Goal: Task Accomplishment & Management: Use online tool/utility

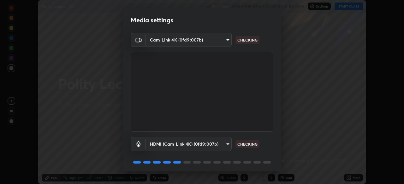
scroll to position [22, 0]
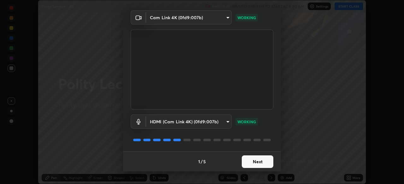
click at [245, 162] on button "Next" at bounding box center [258, 162] width 32 height 13
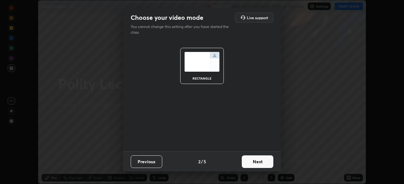
scroll to position [0, 0]
click at [250, 164] on button "Next" at bounding box center [258, 162] width 32 height 13
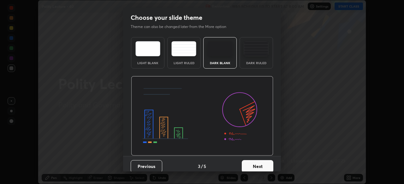
click at [247, 168] on button "Next" at bounding box center [258, 166] width 32 height 13
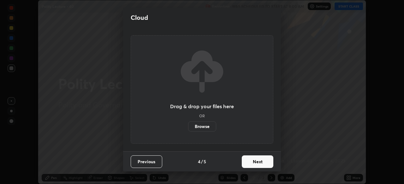
click at [247, 160] on button "Next" at bounding box center [258, 162] width 32 height 13
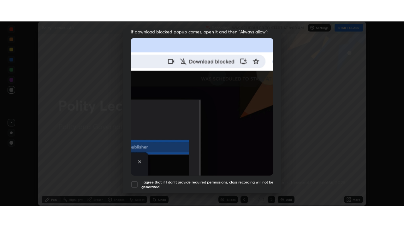
scroll to position [151, 0]
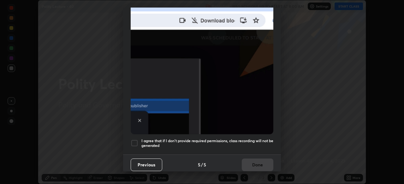
click at [186, 145] on h5 "I agree that if I don't provide required permissions, class recording will not …" at bounding box center [207, 144] width 132 height 10
click at [250, 164] on button "Done" at bounding box center [258, 165] width 32 height 13
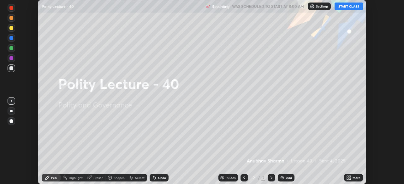
click at [337, 7] on button "START CLASS" at bounding box center [348, 7] width 28 height 8
click at [352, 178] on div "More" at bounding box center [353, 178] width 19 height 8
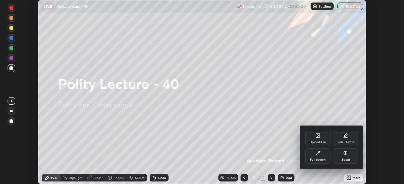
click at [318, 158] on div "Full screen" at bounding box center [317, 156] width 25 height 15
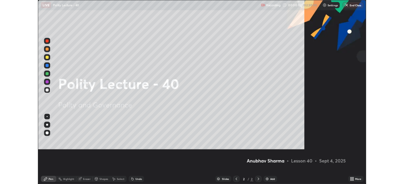
scroll to position [227, 404]
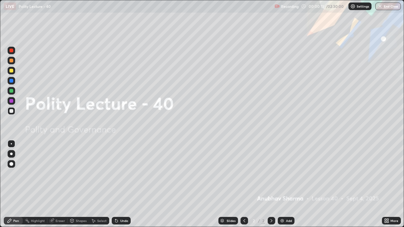
click at [387, 184] on icon at bounding box center [388, 220] width 2 height 2
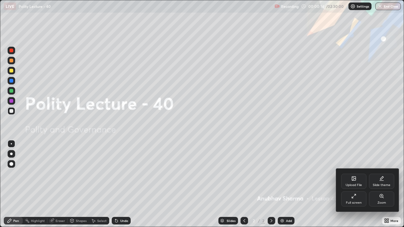
click at [357, 179] on div "Upload File" at bounding box center [353, 181] width 25 height 15
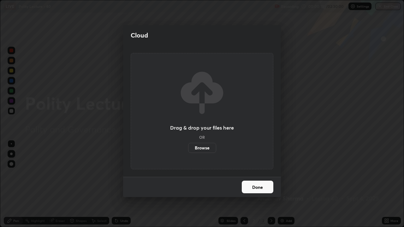
click at [209, 148] on label "Browse" at bounding box center [202, 148] width 28 height 10
click at [188, 148] on input "Browse" at bounding box center [188, 148] width 0 height 10
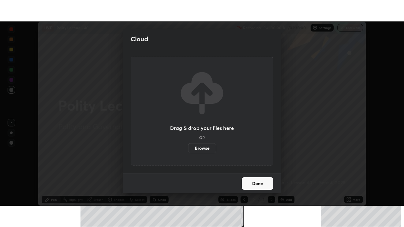
scroll to position [31344, 31125]
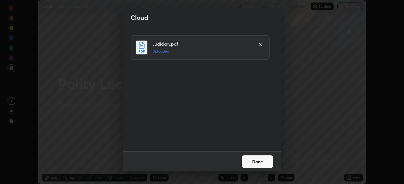
click at [264, 162] on button "Done" at bounding box center [258, 162] width 32 height 13
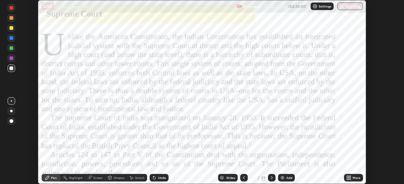
click at [287, 178] on div "Add" at bounding box center [289, 178] width 6 height 3
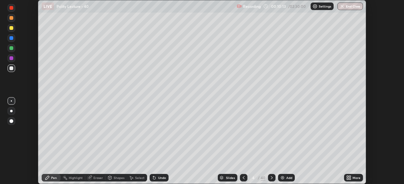
click at [356, 181] on div "More" at bounding box center [353, 178] width 19 height 8
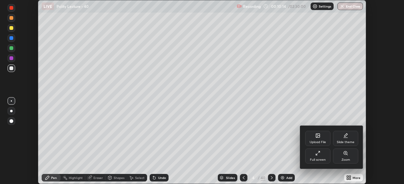
click at [319, 154] on icon at bounding box center [317, 153] width 5 height 5
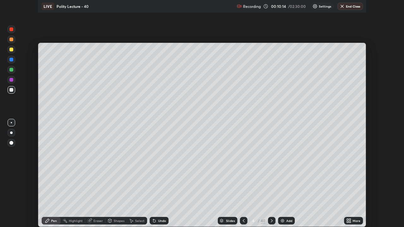
scroll to position [227, 404]
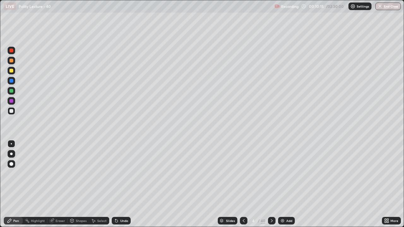
click at [10, 69] on div at bounding box center [11, 71] width 4 height 4
click at [13, 154] on div at bounding box center [12, 154] width 8 height 8
click at [9, 80] on div at bounding box center [11, 81] width 4 height 4
click at [12, 80] on div at bounding box center [11, 81] width 4 height 4
click at [13, 80] on div at bounding box center [11, 81] width 4 height 4
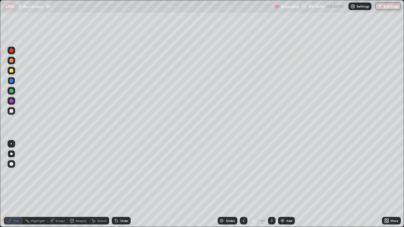
click at [282, 184] on img at bounding box center [282, 220] width 5 height 5
click at [14, 71] on div at bounding box center [12, 71] width 8 height 8
click at [281, 184] on img at bounding box center [281, 220] width 5 height 5
click at [11, 61] on div at bounding box center [11, 61] width 4 height 4
click at [12, 80] on div at bounding box center [11, 81] width 4 height 4
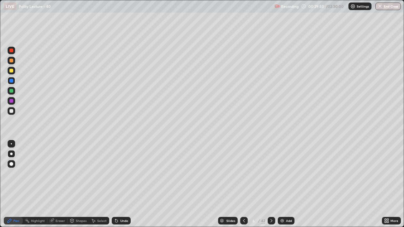
click at [285, 184] on div "Add" at bounding box center [285, 221] width 17 height 8
click at [10, 70] on div at bounding box center [11, 71] width 4 height 4
click at [11, 79] on div at bounding box center [11, 81] width 4 height 4
click at [10, 50] on div at bounding box center [11, 51] width 4 height 4
click at [12, 101] on div at bounding box center [11, 101] width 4 height 4
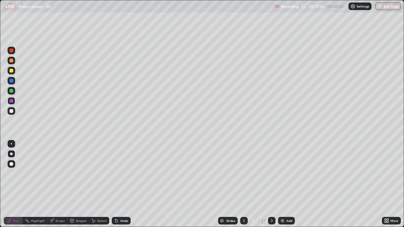
click at [12, 90] on div at bounding box center [11, 91] width 4 height 4
click at [243, 184] on icon at bounding box center [243, 220] width 5 height 5
click at [12, 110] on div at bounding box center [11, 111] width 4 height 4
click at [12, 49] on div at bounding box center [11, 51] width 4 height 4
click at [15, 184] on div "Pen" at bounding box center [13, 220] width 19 height 13
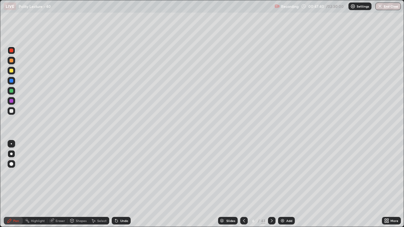
click at [14, 184] on div at bounding box center [11, 177] width 10 height 76
click at [7, 184] on div at bounding box center [11, 177] width 10 height 76
click at [230, 184] on div "Slides" at bounding box center [230, 220] width 9 height 3
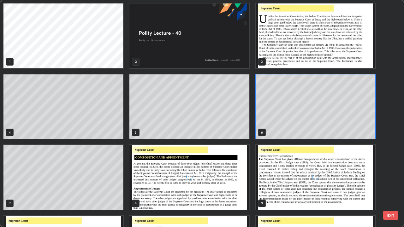
scroll to position [224, 400]
click at [318, 51] on img "grid" at bounding box center [314, 35] width 119 height 65
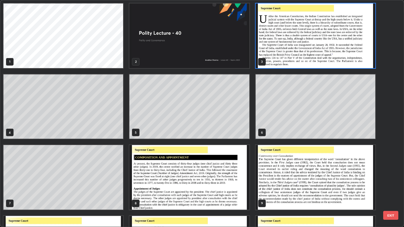
click at [318, 52] on img "grid" at bounding box center [314, 35] width 119 height 65
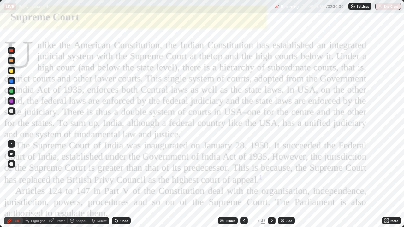
click at [9, 51] on div at bounding box center [12, 51] width 8 height 8
click at [12, 49] on div at bounding box center [11, 51] width 4 height 4
click at [271, 184] on icon at bounding box center [272, 220] width 2 height 3
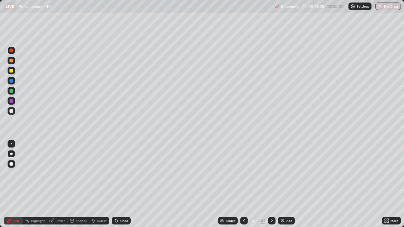
click at [271, 184] on icon at bounding box center [271, 220] width 5 height 5
click at [268, 184] on div at bounding box center [272, 221] width 8 height 8
click at [271, 184] on icon at bounding box center [271, 220] width 5 height 5
click at [272, 184] on icon at bounding box center [271, 220] width 5 height 5
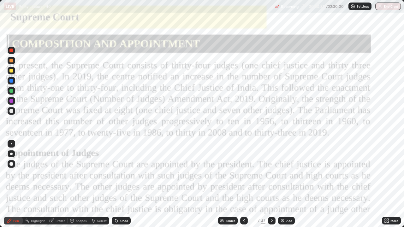
click at [271, 184] on div at bounding box center [272, 221] width 8 height 8
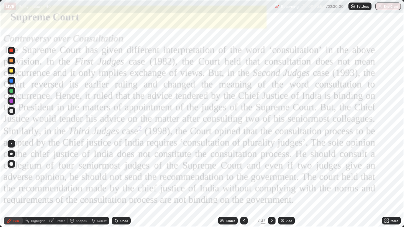
click at [270, 184] on icon at bounding box center [271, 220] width 5 height 5
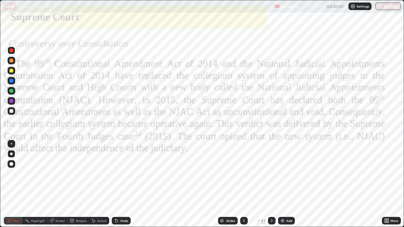
click at [272, 184] on icon at bounding box center [271, 220] width 5 height 5
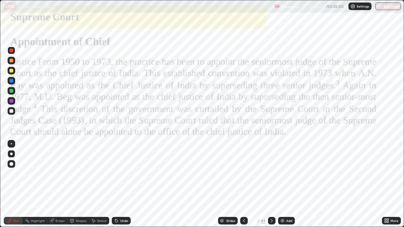
click at [270, 184] on icon at bounding box center [271, 220] width 5 height 5
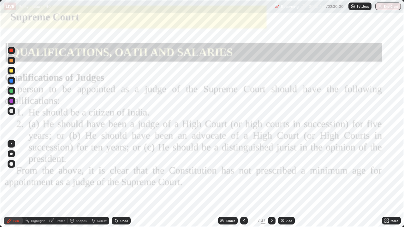
click at [273, 184] on div at bounding box center [272, 221] width 8 height 8
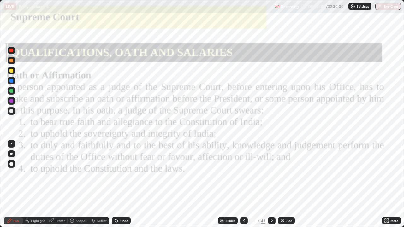
click at [271, 184] on icon at bounding box center [271, 220] width 5 height 5
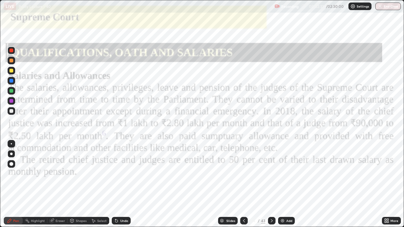
click at [271, 184] on icon at bounding box center [272, 220] width 2 height 3
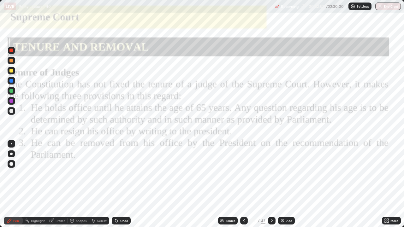
click at [271, 184] on icon at bounding box center [271, 220] width 5 height 5
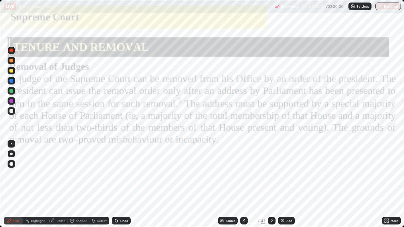
click at [271, 184] on icon at bounding box center [271, 220] width 5 height 5
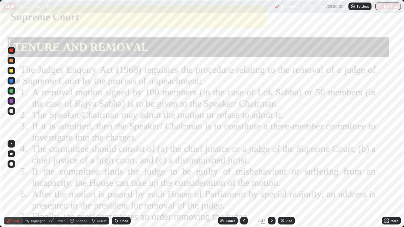
click at [283, 184] on div "Add" at bounding box center [286, 221] width 17 height 8
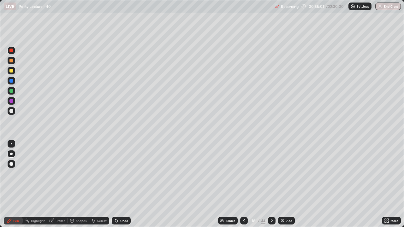
click at [12, 70] on div at bounding box center [11, 71] width 4 height 4
click at [11, 80] on div at bounding box center [11, 81] width 4 height 4
click at [11, 70] on div at bounding box center [11, 71] width 4 height 4
click at [288, 184] on div "Add" at bounding box center [289, 220] width 6 height 3
click at [246, 184] on div at bounding box center [244, 220] width 8 height 13
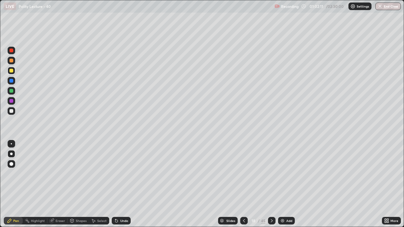
click at [250, 184] on div "18" at bounding box center [253, 221] width 6 height 4
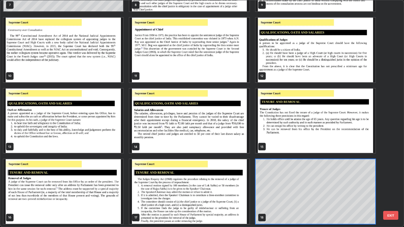
click at [182, 184] on img "grid" at bounding box center [188, 191] width 119 height 65
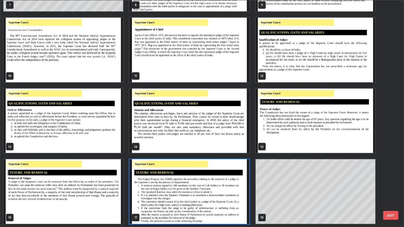
click at [196, 184] on img "grid" at bounding box center [188, 191] width 119 height 65
click at [199, 184] on img "grid" at bounding box center [188, 191] width 119 height 65
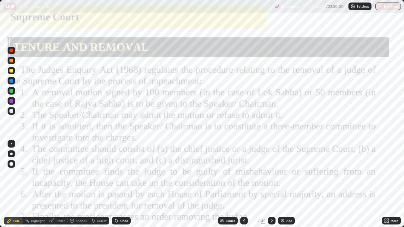
click at [12, 50] on div at bounding box center [11, 51] width 4 height 4
click at [274, 184] on div at bounding box center [272, 221] width 8 height 8
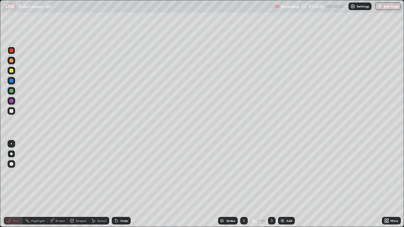
click at [271, 184] on div at bounding box center [272, 221] width 8 height 8
click at [270, 184] on icon at bounding box center [271, 220] width 5 height 5
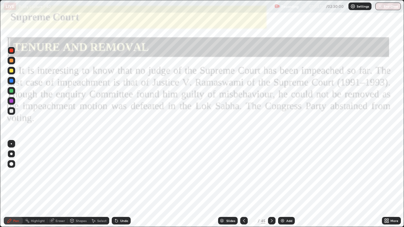
click at [276, 184] on div "Slides 20 / 45 Add" at bounding box center [256, 220] width 251 height 13
click at [272, 184] on icon at bounding box center [271, 220] width 5 height 5
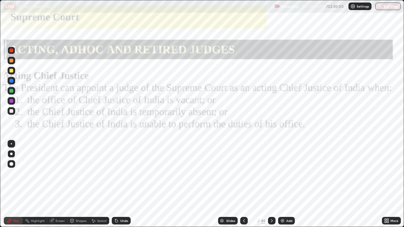
click at [286, 184] on div "Add" at bounding box center [289, 220] width 6 height 3
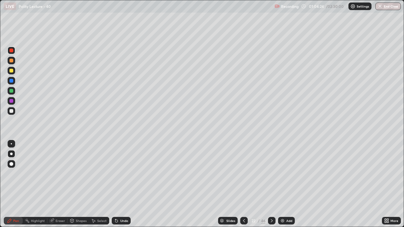
click at [244, 184] on icon at bounding box center [243, 220] width 5 height 5
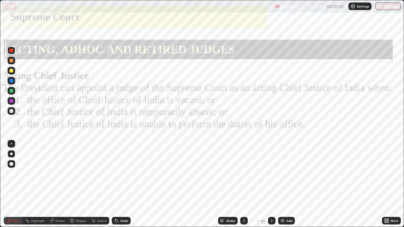
click at [271, 184] on icon at bounding box center [271, 220] width 5 height 5
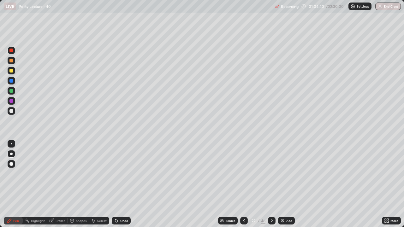
click at [271, 184] on icon at bounding box center [272, 220] width 2 height 3
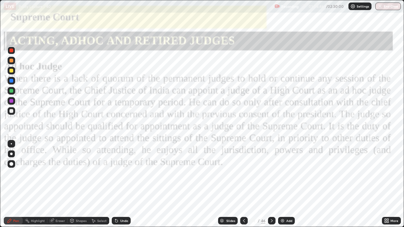
click at [280, 184] on img at bounding box center [282, 220] width 5 height 5
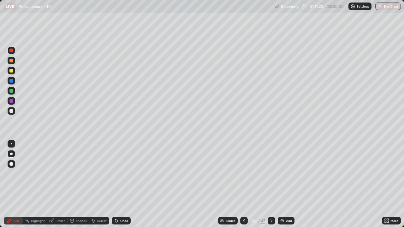
click at [243, 184] on icon at bounding box center [243, 220] width 5 height 5
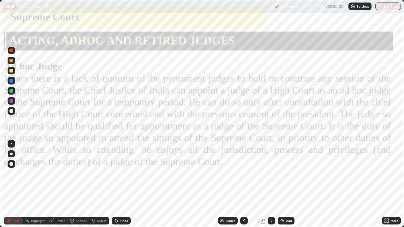
click at [271, 184] on div at bounding box center [271, 221] width 8 height 8
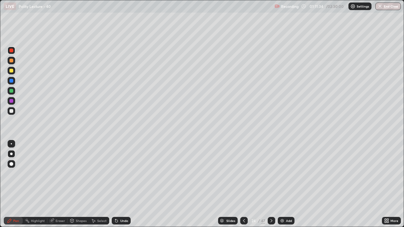
click at [270, 184] on icon at bounding box center [271, 220] width 5 height 5
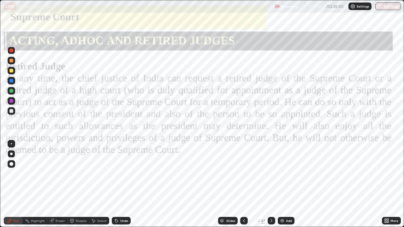
click at [271, 184] on icon at bounding box center [271, 220] width 5 height 5
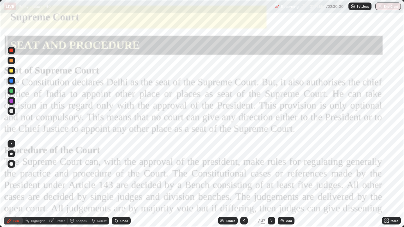
click at [286, 184] on div "Add" at bounding box center [289, 220] width 6 height 3
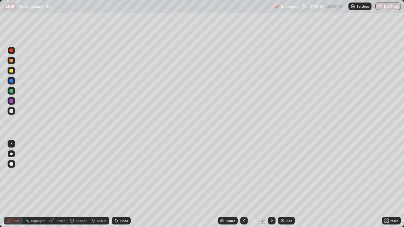
click at [13, 70] on div at bounding box center [11, 71] width 4 height 4
click at [9, 81] on div at bounding box center [11, 81] width 4 height 4
click at [11, 90] on div at bounding box center [11, 91] width 4 height 4
click at [284, 184] on div "Add" at bounding box center [286, 221] width 17 height 8
click at [226, 184] on div "Slides" at bounding box center [230, 220] width 9 height 3
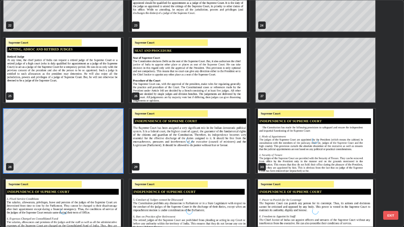
scroll to position [571, 0]
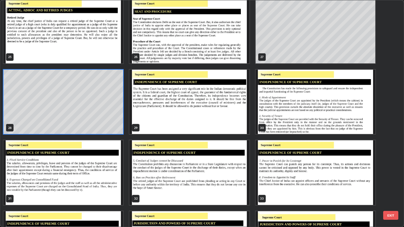
click at [196, 40] on img "grid" at bounding box center [188, 31] width 119 height 65
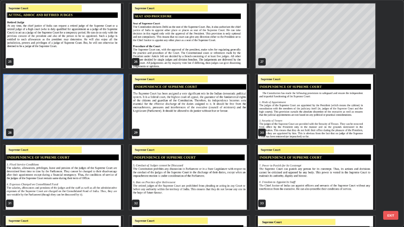
click at [197, 41] on img "grid" at bounding box center [188, 35] width 119 height 65
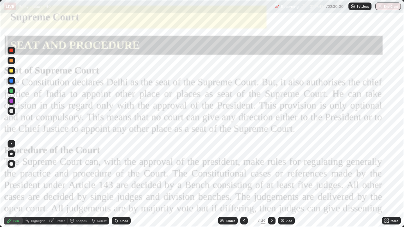
click at [288, 184] on div "Add" at bounding box center [289, 220] width 6 height 3
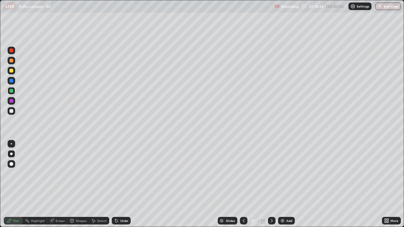
click at [270, 184] on icon at bounding box center [271, 220] width 5 height 5
click at [271, 184] on div at bounding box center [272, 221] width 8 height 8
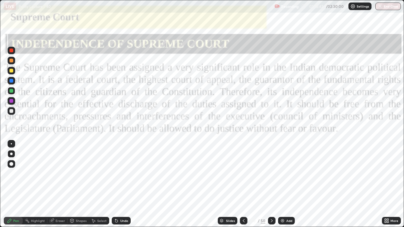
click at [273, 184] on icon at bounding box center [271, 220] width 5 height 5
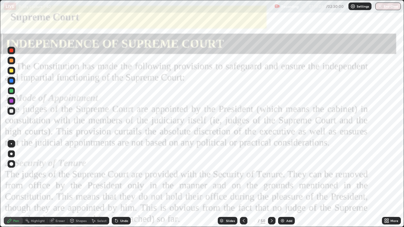
click at [268, 184] on div at bounding box center [272, 220] width 8 height 13
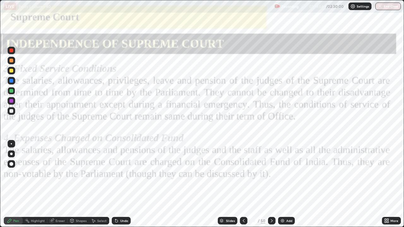
click at [273, 184] on icon at bounding box center [271, 220] width 5 height 5
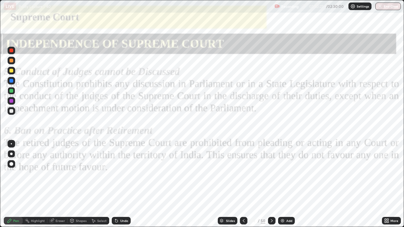
click at [284, 184] on img at bounding box center [282, 220] width 5 height 5
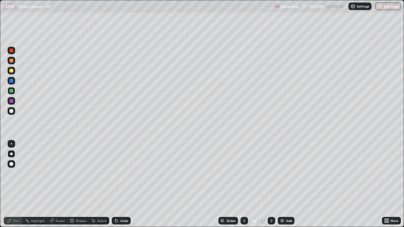
click at [271, 184] on div at bounding box center [271, 221] width 8 height 8
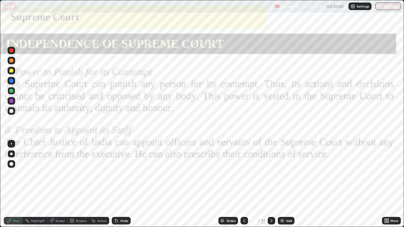
click at [286, 184] on div "Add" at bounding box center [289, 220] width 6 height 3
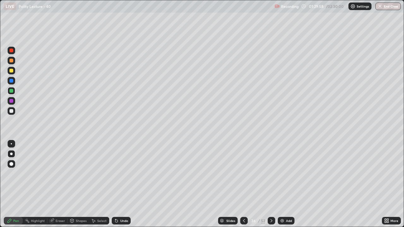
click at [230, 184] on div "Slides" at bounding box center [230, 220] width 9 height 3
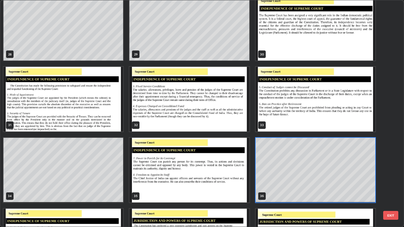
scroll to position [645, 0]
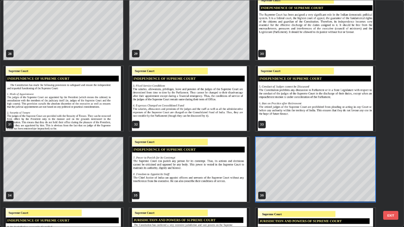
click at [288, 105] on img "grid" at bounding box center [314, 98] width 119 height 65
click at [288, 102] on img "grid" at bounding box center [314, 98] width 119 height 65
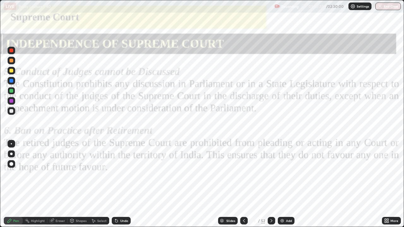
click at [272, 184] on icon at bounding box center [271, 220] width 5 height 5
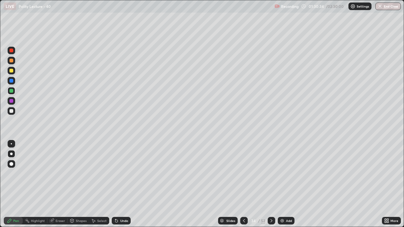
click at [272, 184] on icon at bounding box center [271, 220] width 5 height 5
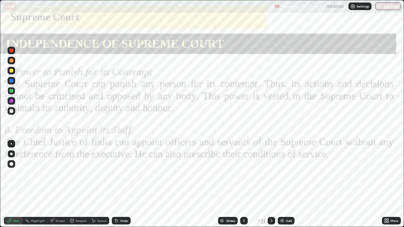
click at [273, 184] on div at bounding box center [271, 221] width 8 height 8
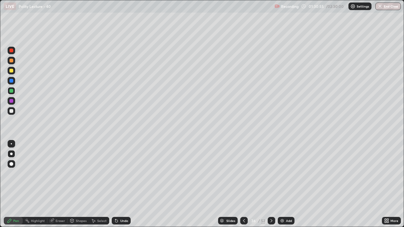
click at [271, 184] on icon at bounding box center [271, 220] width 5 height 5
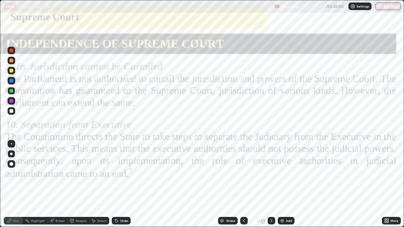
click at [282, 184] on img at bounding box center [281, 220] width 5 height 5
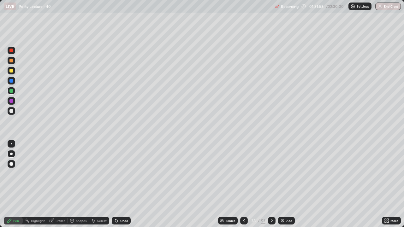
click at [242, 184] on icon at bounding box center [243, 220] width 5 height 5
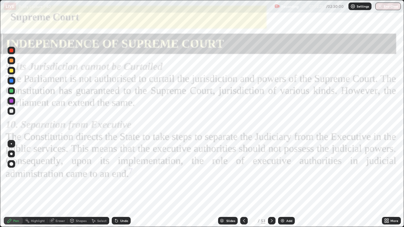
click at [273, 184] on div at bounding box center [272, 221] width 8 height 8
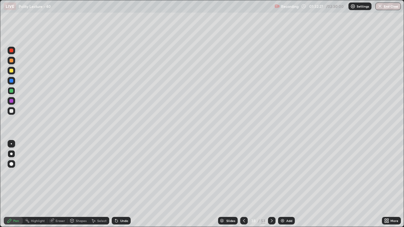
click at [271, 184] on icon at bounding box center [271, 220] width 5 height 5
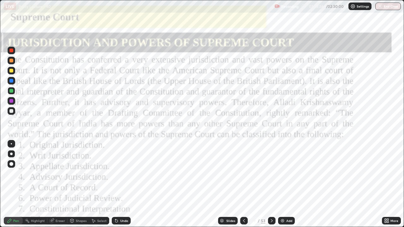
click at [271, 184] on icon at bounding box center [271, 220] width 5 height 5
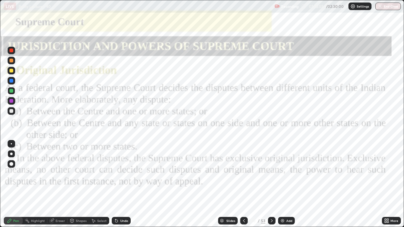
click at [273, 184] on div at bounding box center [272, 221] width 8 height 8
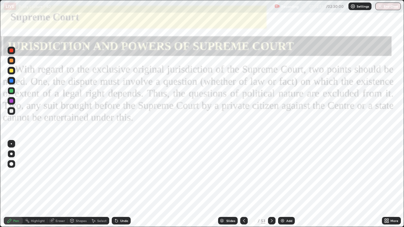
click at [271, 184] on div at bounding box center [272, 221] width 8 height 8
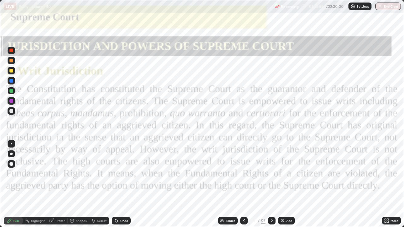
click at [242, 184] on div at bounding box center [244, 221] width 8 height 8
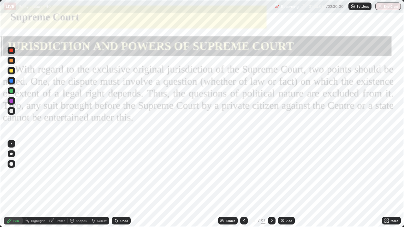
click at [288, 184] on div "Add" at bounding box center [289, 220] width 6 height 3
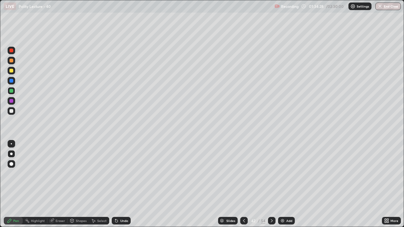
click at [271, 184] on icon at bounding box center [271, 220] width 5 height 5
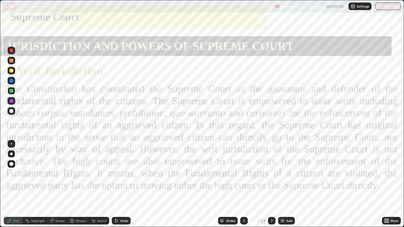
click at [271, 184] on icon at bounding box center [271, 220] width 5 height 5
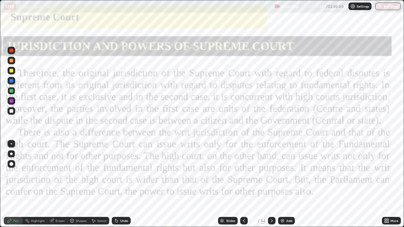
click at [271, 184] on icon at bounding box center [272, 220] width 2 height 3
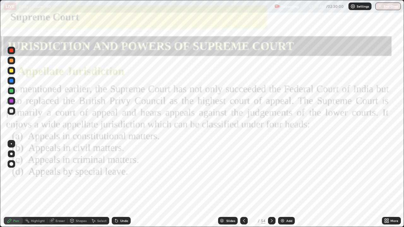
click at [271, 184] on div at bounding box center [272, 221] width 8 height 8
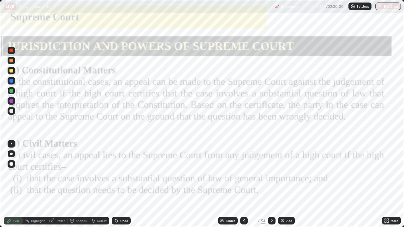
click at [242, 184] on icon at bounding box center [243, 220] width 5 height 5
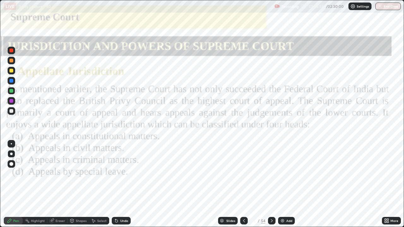
click at [282, 184] on img at bounding box center [282, 220] width 5 height 5
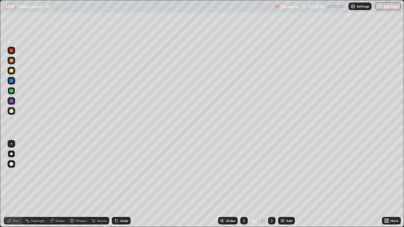
click at [242, 184] on icon at bounding box center [243, 220] width 5 height 5
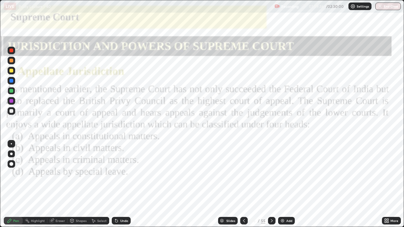
click at [272, 184] on div at bounding box center [272, 221] width 8 height 8
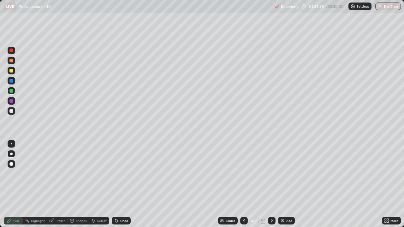
click at [272, 184] on icon at bounding box center [271, 220] width 5 height 5
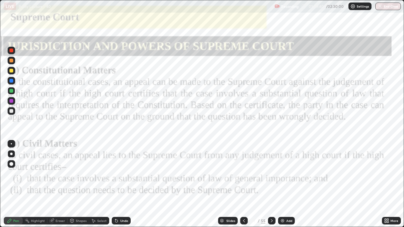
click at [242, 184] on div at bounding box center [244, 220] width 8 height 13
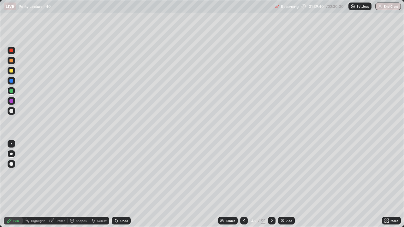
click at [243, 184] on icon at bounding box center [243, 220] width 5 height 5
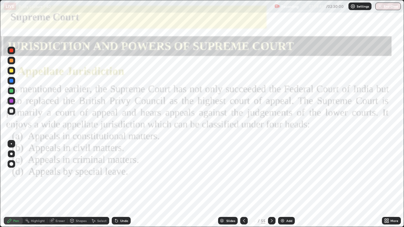
click at [286, 184] on div "Add" at bounding box center [289, 220] width 6 height 3
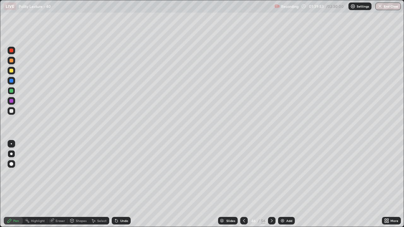
click at [13, 70] on div at bounding box center [11, 71] width 4 height 4
click at [12, 90] on div at bounding box center [11, 91] width 4 height 4
click at [13, 80] on div at bounding box center [11, 81] width 4 height 4
click at [12, 69] on div at bounding box center [11, 71] width 4 height 4
click at [12, 112] on div at bounding box center [11, 111] width 4 height 4
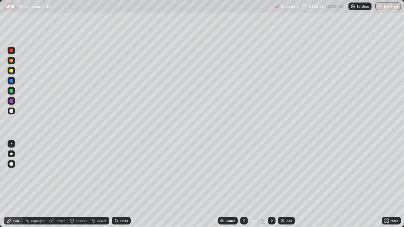
click at [243, 184] on icon at bounding box center [243, 220] width 5 height 5
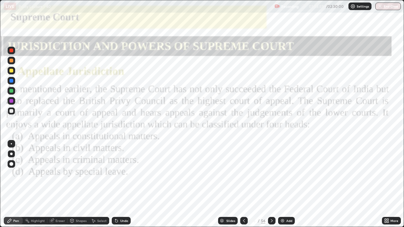
click at [271, 184] on icon at bounding box center [271, 220] width 5 height 5
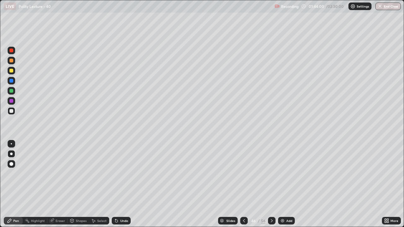
click at [273, 184] on icon at bounding box center [271, 220] width 5 height 5
click at [270, 184] on icon at bounding box center [271, 220] width 5 height 5
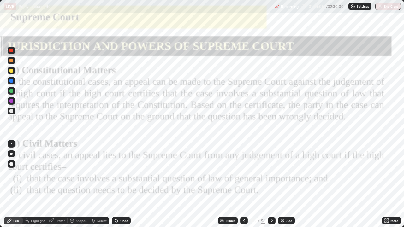
click at [272, 184] on icon at bounding box center [271, 220] width 5 height 5
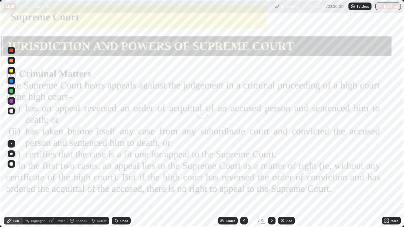
click at [270, 184] on icon at bounding box center [271, 220] width 5 height 5
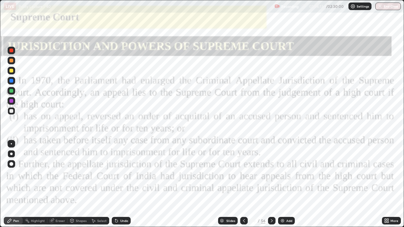
click at [283, 184] on img at bounding box center [282, 220] width 5 height 5
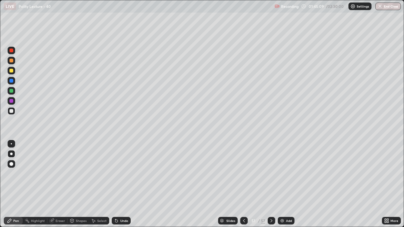
click at [241, 184] on icon at bounding box center [243, 220] width 5 height 5
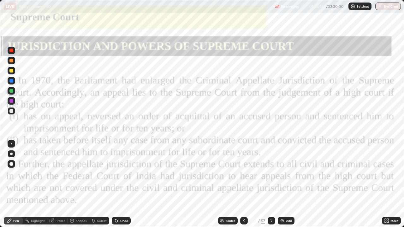
click at [11, 51] on div at bounding box center [11, 51] width 4 height 4
click at [13, 89] on div at bounding box center [12, 91] width 8 height 8
click at [59, 184] on div "Eraser" at bounding box center [59, 220] width 9 height 3
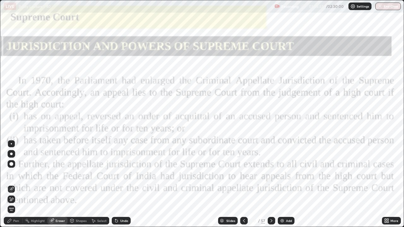
click at [11, 152] on div at bounding box center [12, 154] width 8 height 8
click at [18, 184] on div "Pen" at bounding box center [16, 220] width 6 height 3
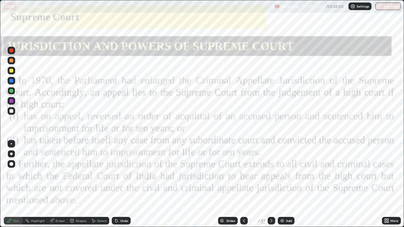
click at [12, 70] on div at bounding box center [11, 71] width 4 height 4
click at [12, 80] on div at bounding box center [11, 81] width 4 height 4
click at [12, 90] on div at bounding box center [11, 91] width 4 height 4
click at [272, 184] on icon at bounding box center [271, 220] width 5 height 5
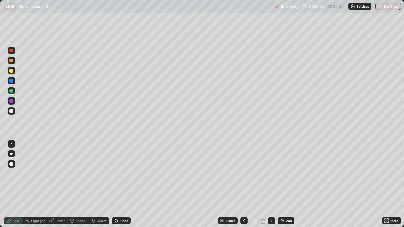
click at [269, 184] on icon at bounding box center [271, 220] width 5 height 5
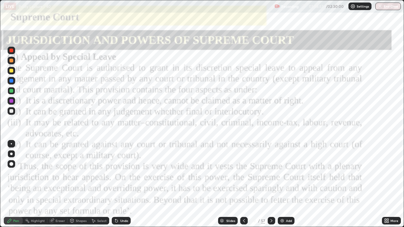
click at [244, 184] on icon at bounding box center [243, 220] width 5 height 5
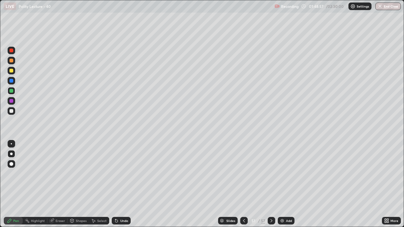
click at [243, 184] on div at bounding box center [244, 221] width 8 height 8
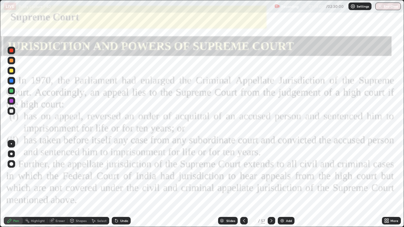
click at [271, 184] on icon at bounding box center [271, 220] width 2 height 3
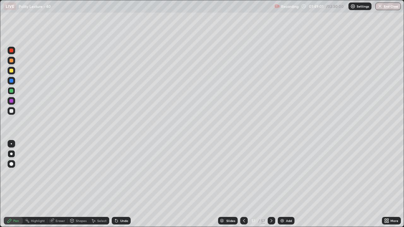
click at [272, 184] on div at bounding box center [271, 221] width 8 height 8
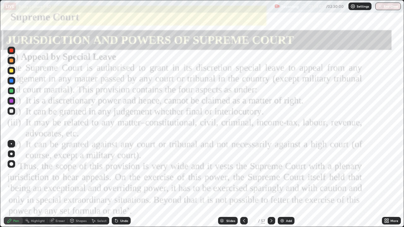
click at [229, 184] on div "Slides" at bounding box center [228, 221] width 20 height 8
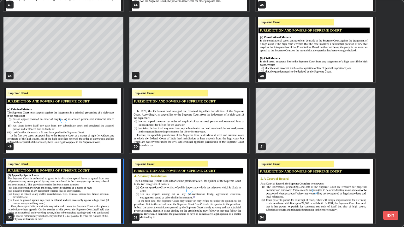
scroll to position [224, 400]
click at [230, 131] on img "grid" at bounding box center [188, 120] width 119 height 65
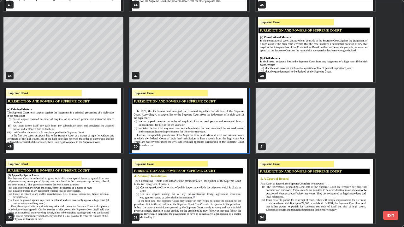
click at [230, 119] on img "grid" at bounding box center [188, 120] width 119 height 65
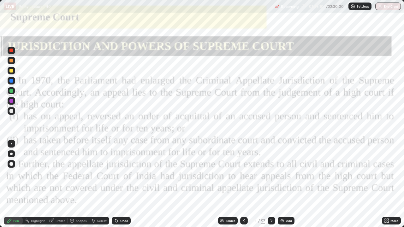
click at [230, 119] on img "grid" at bounding box center [188, 120] width 119 height 65
click at [53, 184] on icon at bounding box center [51, 219] width 3 height 3
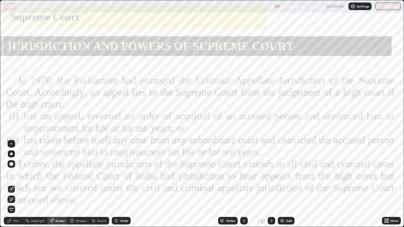
click at [13, 184] on div "Erase all" at bounding box center [12, 210] width 8 height 8
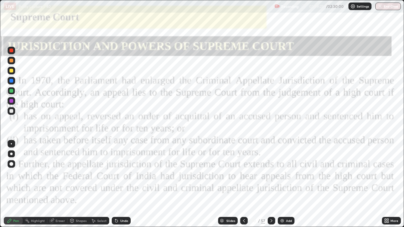
click at [15, 184] on div "Pen" at bounding box center [16, 220] width 6 height 3
click at [18, 184] on div "Pen" at bounding box center [16, 220] width 6 height 3
click at [15, 184] on div "Pen" at bounding box center [16, 220] width 6 height 3
click at [12, 100] on div at bounding box center [11, 101] width 4 height 4
click at [285, 184] on div "Add" at bounding box center [285, 221] width 17 height 8
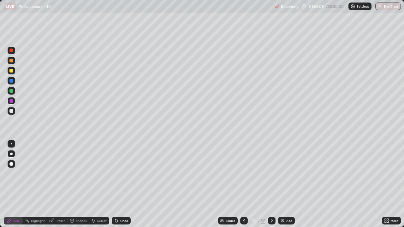
click at [13, 90] on div at bounding box center [11, 91] width 4 height 4
click at [284, 184] on div "Add" at bounding box center [286, 221] width 17 height 8
click at [12, 70] on div at bounding box center [11, 71] width 4 height 4
click at [11, 79] on div at bounding box center [11, 81] width 4 height 4
click at [18, 35] on div "Erase all" at bounding box center [11, 114] width 15 height 202
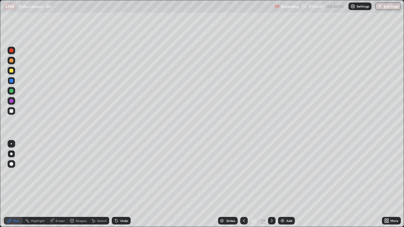
click at [18, 36] on div "Erase all" at bounding box center [11, 114] width 15 height 202
click at [12, 68] on div at bounding box center [12, 71] width 8 height 8
click at [11, 80] on div at bounding box center [11, 81] width 4 height 4
click at [244, 184] on icon at bounding box center [243, 220] width 5 height 5
click at [271, 184] on icon at bounding box center [271, 220] width 5 height 5
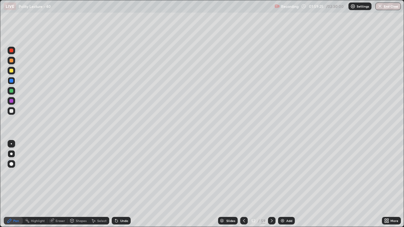
click at [271, 184] on icon at bounding box center [271, 220] width 5 height 5
click at [230, 184] on div "Slides" at bounding box center [228, 221] width 20 height 8
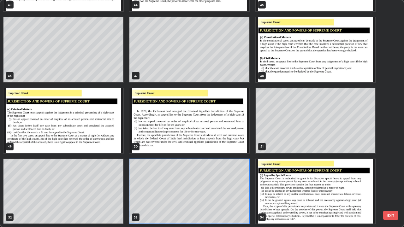
click at [172, 124] on img "grid" at bounding box center [188, 120] width 119 height 65
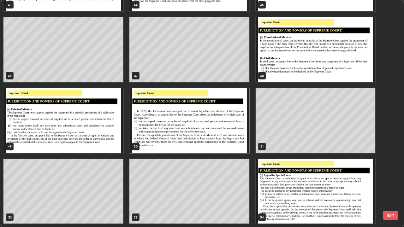
click at [183, 124] on img "grid" at bounding box center [188, 120] width 119 height 65
click at [184, 125] on img "grid" at bounding box center [188, 120] width 119 height 65
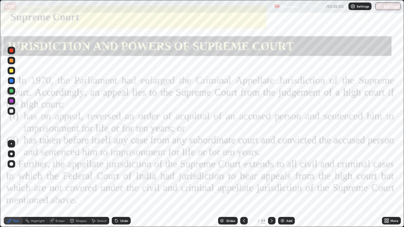
click at [11, 81] on div at bounding box center [11, 81] width 4 height 4
click at [291, 184] on div "Add" at bounding box center [289, 220] width 6 height 3
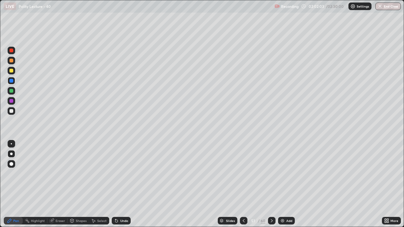
click at [231, 184] on div "Slides" at bounding box center [230, 220] width 9 height 3
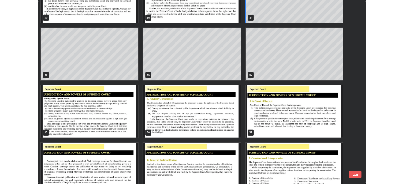
scroll to position [1190, 0]
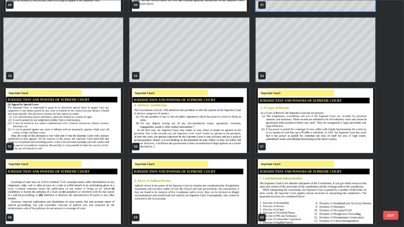
click at [100, 128] on img "grid" at bounding box center [62, 120] width 119 height 65
click at [103, 124] on img "grid" at bounding box center [62, 120] width 119 height 65
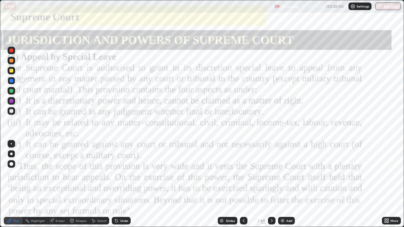
click at [268, 184] on div at bounding box center [272, 221] width 8 height 8
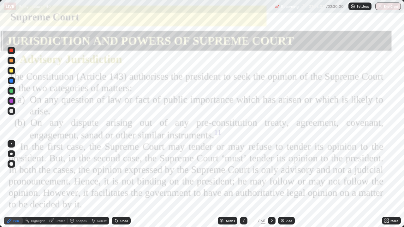
click at [281, 184] on img at bounding box center [282, 220] width 5 height 5
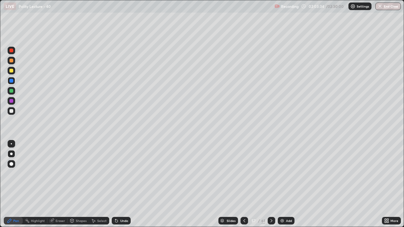
click at [13, 90] on div at bounding box center [11, 91] width 4 height 4
click at [269, 184] on icon at bounding box center [271, 220] width 5 height 5
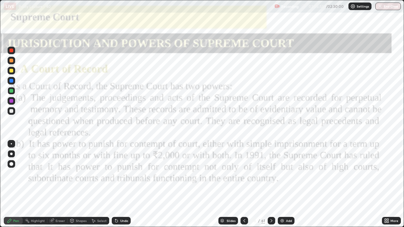
click at [269, 184] on icon at bounding box center [271, 220] width 5 height 5
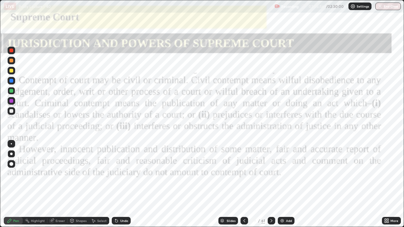
click at [245, 184] on icon at bounding box center [244, 220] width 5 height 5
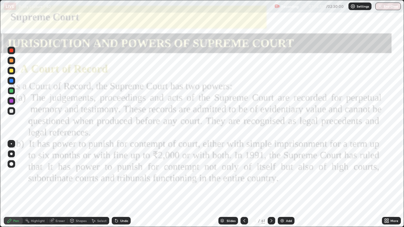
click at [270, 184] on icon at bounding box center [271, 220] width 5 height 5
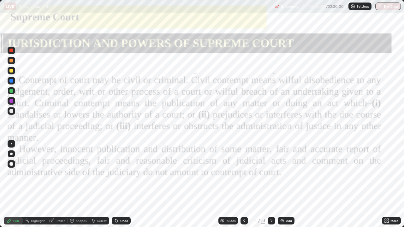
click at [242, 184] on div at bounding box center [244, 221] width 8 height 8
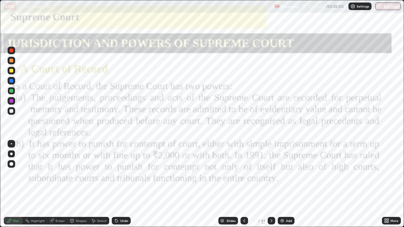
click at [288, 184] on div "Add" at bounding box center [285, 221] width 17 height 8
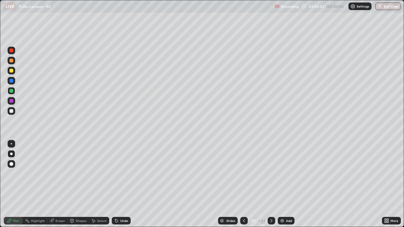
click at [241, 184] on icon at bounding box center [243, 220] width 5 height 5
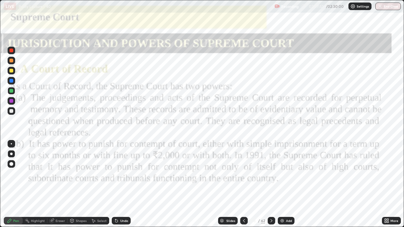
click at [289, 184] on div "Add" at bounding box center [289, 220] width 6 height 3
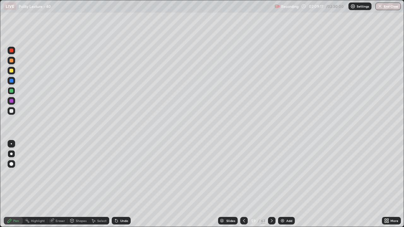
click at [243, 184] on icon at bounding box center [243, 220] width 5 height 5
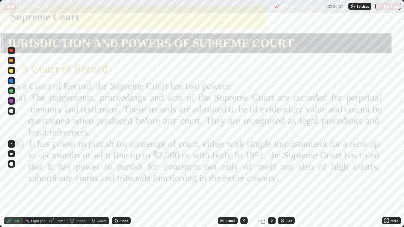
click at [271, 184] on icon at bounding box center [271, 220] width 5 height 5
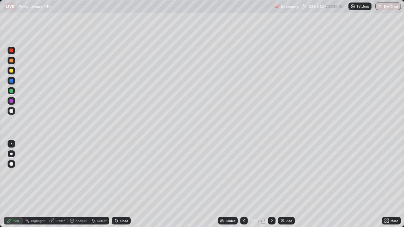
click at [271, 184] on icon at bounding box center [271, 220] width 5 height 5
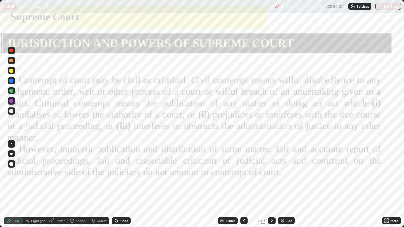
click at [271, 184] on icon at bounding box center [271, 220] width 5 height 5
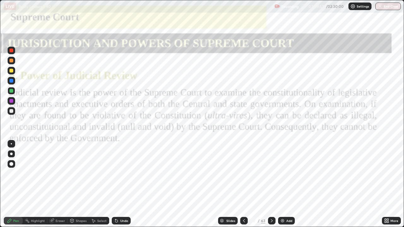
click at [271, 184] on icon at bounding box center [271, 220] width 5 height 5
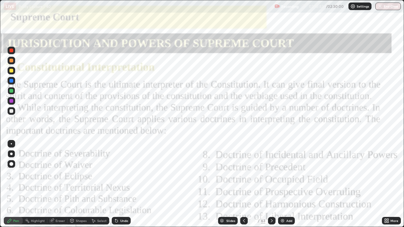
click at [290, 184] on div "Add" at bounding box center [289, 220] width 6 height 3
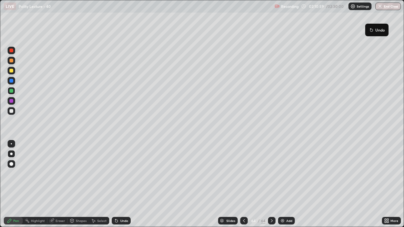
click at [385, 6] on button "End Class" at bounding box center [388, 7] width 26 height 8
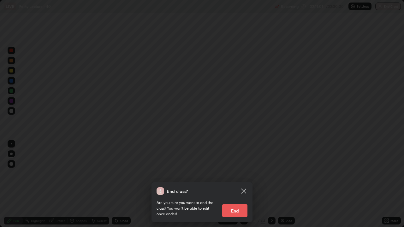
click at [244, 184] on icon at bounding box center [243, 191] width 5 height 5
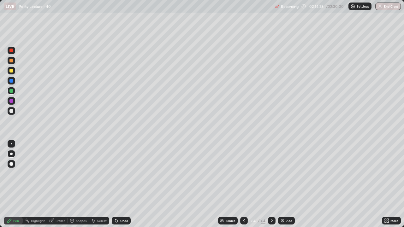
click at [387, 5] on button "End Class" at bounding box center [388, 7] width 26 height 8
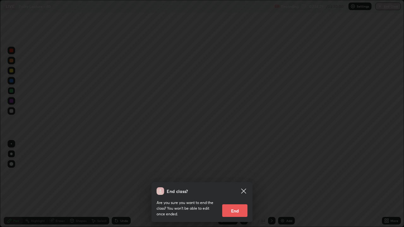
click at [238, 184] on button "End" at bounding box center [234, 210] width 25 height 13
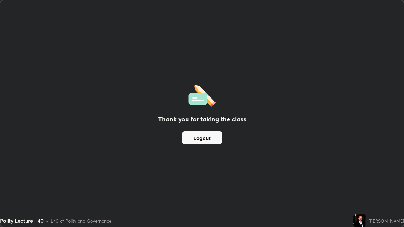
click at [198, 95] on img at bounding box center [201, 95] width 27 height 24
click at [197, 98] on img at bounding box center [201, 95] width 27 height 24
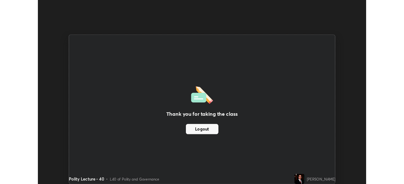
scroll to position [31344, 31125]
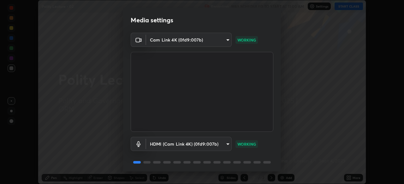
scroll to position [22, 0]
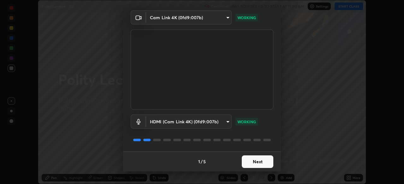
click at [263, 159] on button "Next" at bounding box center [258, 162] width 32 height 13
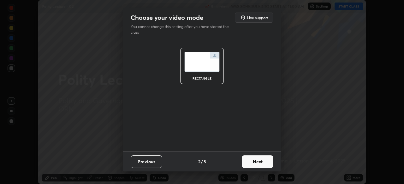
click at [259, 160] on button "Next" at bounding box center [258, 162] width 32 height 13
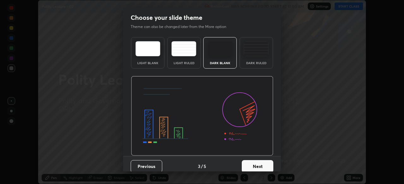
scroll to position [5, 0]
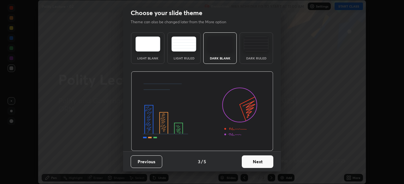
click at [261, 160] on button "Next" at bounding box center [258, 162] width 32 height 13
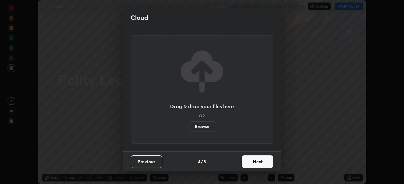
scroll to position [0, 0]
click at [259, 160] on button "Next" at bounding box center [258, 162] width 32 height 13
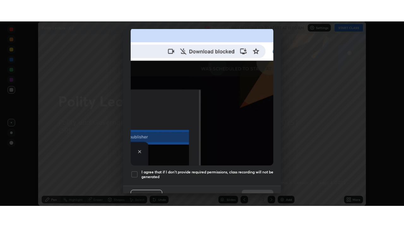
scroll to position [151, 0]
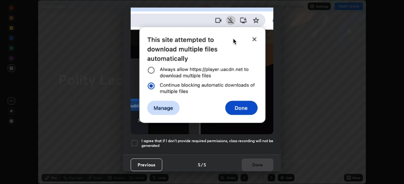
click at [250, 140] on h5 "I agree that if I don't provide required permissions, class recording will not …" at bounding box center [207, 144] width 132 height 10
click at [253, 163] on button "Done" at bounding box center [258, 165] width 32 height 13
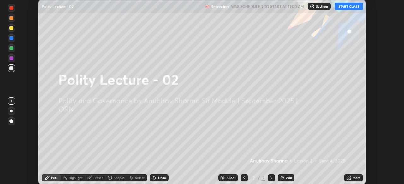
click at [353, 179] on div "More" at bounding box center [356, 178] width 8 height 3
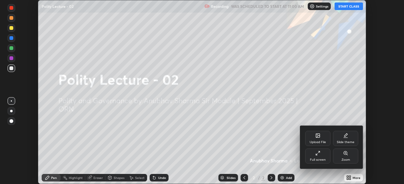
click at [319, 155] on icon at bounding box center [317, 153] width 5 height 5
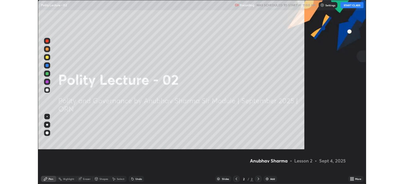
scroll to position [227, 404]
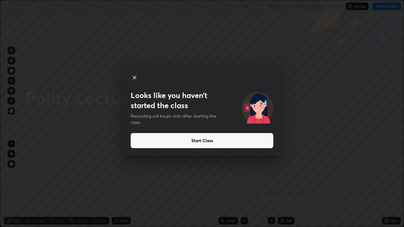
click at [210, 140] on button "Start Class" at bounding box center [202, 140] width 143 height 15
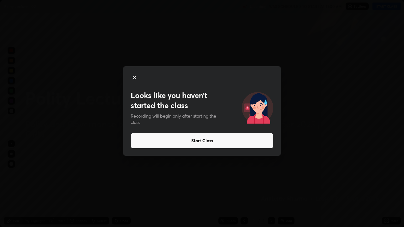
click at [202, 141] on button "Start Class" at bounding box center [202, 140] width 143 height 15
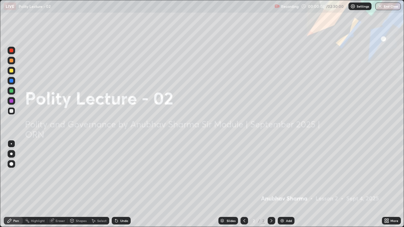
click at [392, 184] on div "More" at bounding box center [394, 220] width 8 height 3
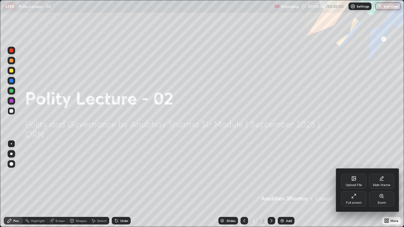
click at [352, 182] on div "Upload File" at bounding box center [353, 181] width 25 height 15
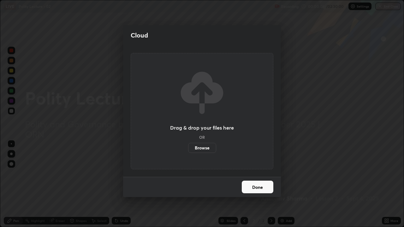
click at [207, 148] on label "Browse" at bounding box center [202, 148] width 28 height 10
click at [188, 148] on input "Browse" at bounding box center [188, 148] width 0 height 10
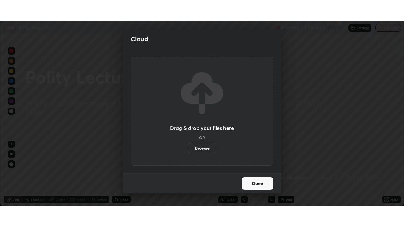
scroll to position [31344, 31125]
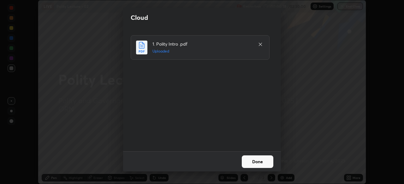
click at [259, 163] on button "Done" at bounding box center [258, 162] width 32 height 13
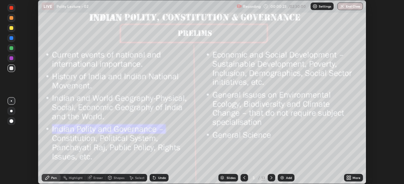
click at [355, 178] on div "More" at bounding box center [356, 178] width 8 height 3
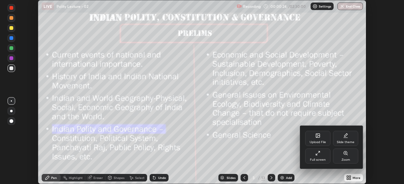
click at [317, 157] on div "Full screen" at bounding box center [317, 156] width 25 height 15
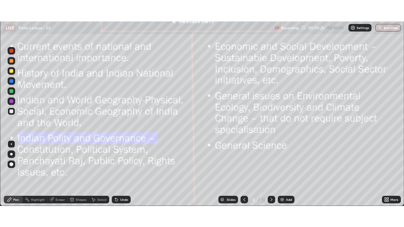
scroll to position [227, 404]
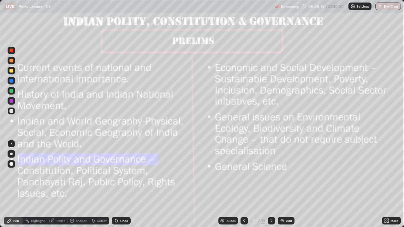
click at [270, 184] on icon at bounding box center [271, 220] width 5 height 5
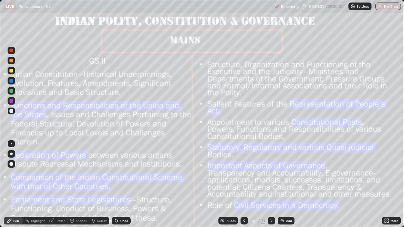
click at [286, 184] on div "Add" at bounding box center [289, 220] width 6 height 3
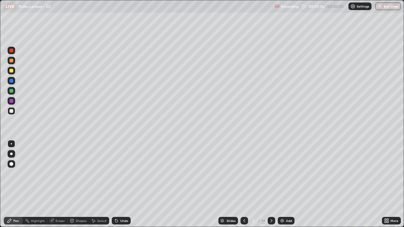
click at [11, 154] on div at bounding box center [11, 154] width 3 height 3
click at [11, 71] on div at bounding box center [11, 71] width 4 height 4
click at [244, 184] on icon at bounding box center [244, 220] width 5 height 5
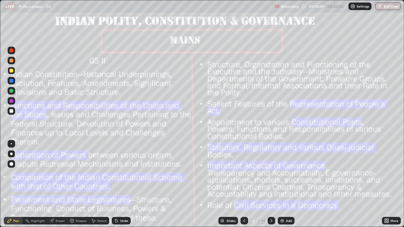
click at [285, 184] on div "Add" at bounding box center [285, 221] width 17 height 8
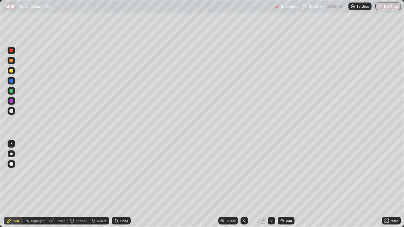
click at [244, 184] on icon at bounding box center [244, 220] width 5 height 5
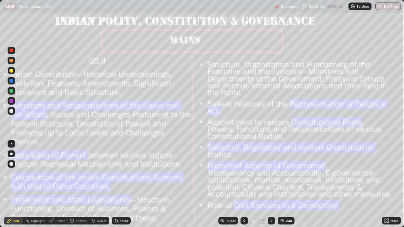
click at [283, 184] on img at bounding box center [281, 220] width 5 height 5
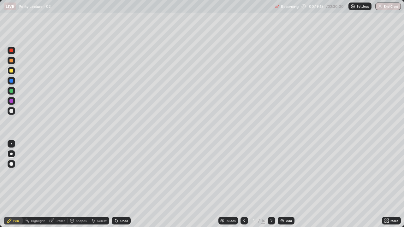
click at [12, 80] on div at bounding box center [11, 81] width 4 height 4
click at [10, 70] on div at bounding box center [11, 71] width 4 height 4
click at [243, 184] on div at bounding box center [244, 221] width 8 height 8
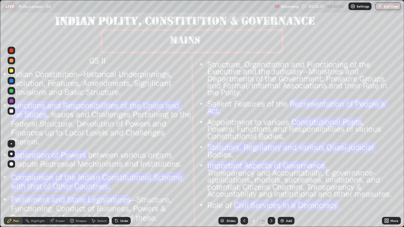
click at [283, 184] on img at bounding box center [281, 220] width 5 height 5
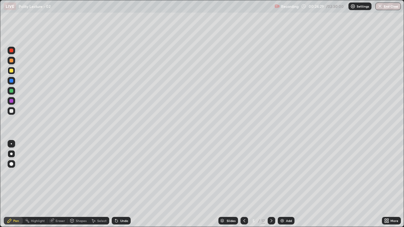
click at [10, 71] on div at bounding box center [11, 71] width 4 height 4
click at [13, 80] on div at bounding box center [11, 81] width 4 height 4
click at [11, 61] on div at bounding box center [11, 61] width 4 height 4
click at [13, 90] on div at bounding box center [11, 91] width 4 height 4
click at [11, 82] on div at bounding box center [11, 81] width 4 height 4
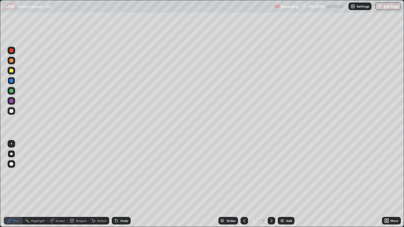
click at [12, 70] on div at bounding box center [11, 71] width 4 height 4
click at [287, 184] on div "Add" at bounding box center [289, 220] width 6 height 3
click at [241, 184] on div at bounding box center [244, 221] width 8 height 8
click at [231, 184] on div "Slides" at bounding box center [230, 220] width 9 height 3
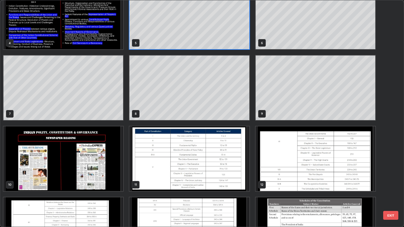
scroll to position [138, 0]
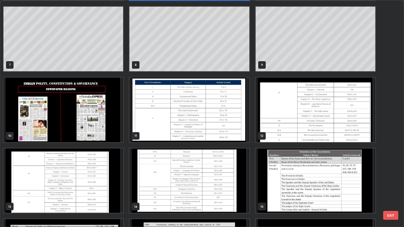
click at [90, 122] on img "grid" at bounding box center [62, 110] width 119 height 65
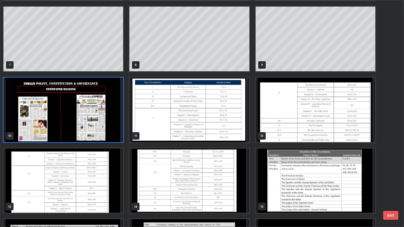
click at [54, 109] on img "grid" at bounding box center [62, 110] width 119 height 65
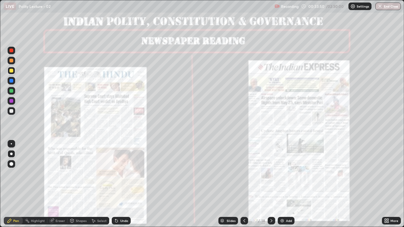
click at [56, 107] on img "grid" at bounding box center [62, 110] width 119 height 65
click at [271, 184] on icon at bounding box center [271, 220] width 2 height 3
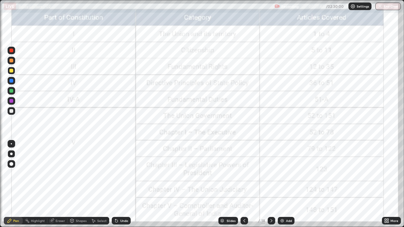
click at [284, 184] on div "Add" at bounding box center [285, 221] width 17 height 8
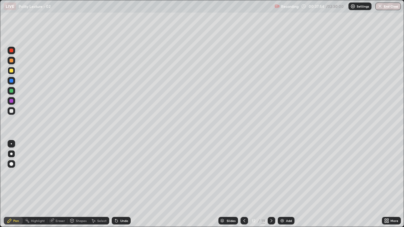
click at [242, 184] on icon at bounding box center [244, 220] width 5 height 5
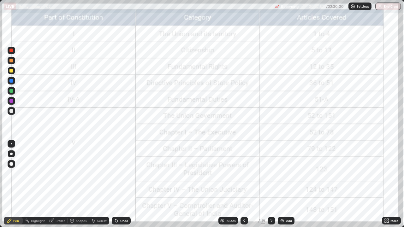
click at [12, 50] on div at bounding box center [11, 51] width 4 height 4
click at [283, 184] on img at bounding box center [281, 220] width 5 height 5
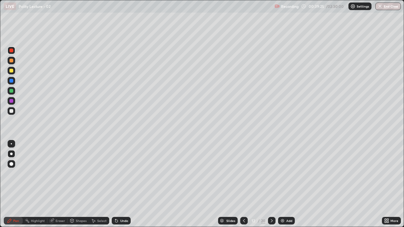
click at [12, 71] on div at bounding box center [11, 71] width 4 height 4
click at [0, 184] on div "Setting up your live class" at bounding box center [202, 113] width 404 height 227
click at [10, 79] on div at bounding box center [11, 81] width 4 height 4
click at [11, 71] on div at bounding box center [11, 71] width 4 height 4
click at [12, 80] on div at bounding box center [11, 81] width 4 height 4
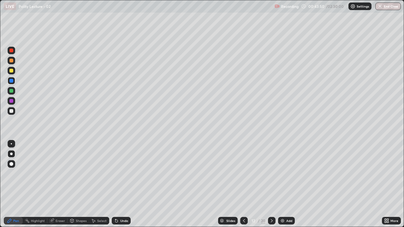
click at [11, 70] on div at bounding box center [11, 71] width 4 height 4
click at [11, 81] on div at bounding box center [11, 81] width 4 height 4
click at [11, 71] on div at bounding box center [11, 71] width 4 height 4
click at [11, 82] on div at bounding box center [11, 81] width 4 height 4
click at [0, 184] on div "Setting up your live class" at bounding box center [202, 113] width 404 height 227
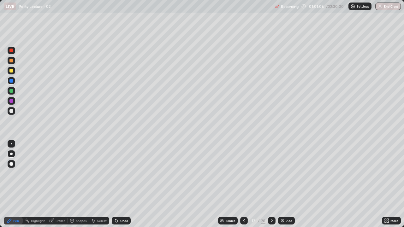
click at [283, 184] on img at bounding box center [282, 220] width 5 height 5
click at [13, 71] on div at bounding box center [11, 71] width 4 height 4
click at [10, 81] on div at bounding box center [11, 81] width 4 height 4
click at [285, 184] on div "Add" at bounding box center [285, 221] width 17 height 8
click at [243, 184] on icon at bounding box center [244, 220] width 5 height 5
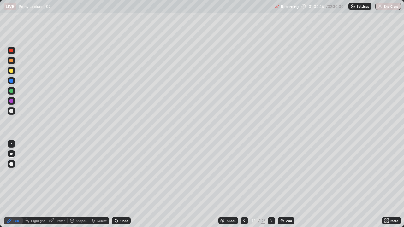
click at [271, 184] on icon at bounding box center [271, 220] width 5 height 5
click at [13, 70] on div at bounding box center [11, 71] width 4 height 4
click at [285, 184] on div "Add" at bounding box center [285, 221] width 17 height 8
click at [282, 184] on img at bounding box center [281, 220] width 5 height 5
